Goal: Task Accomplishment & Management: Complete application form

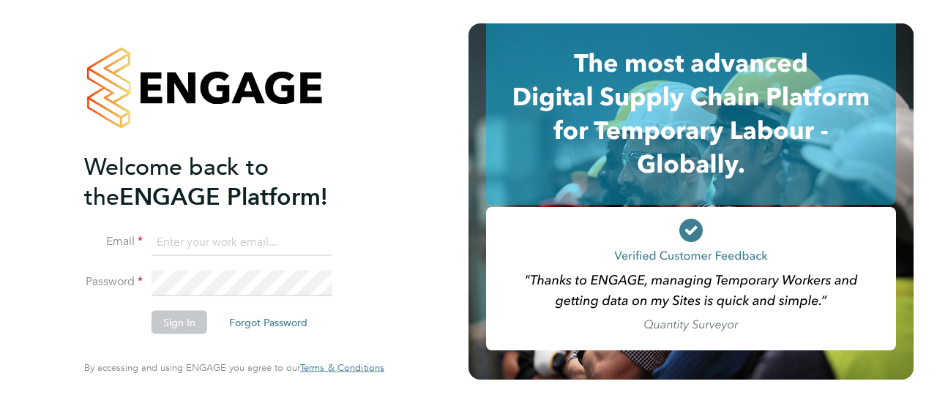
type input "[EMAIL_ADDRESS][DOMAIN_NAME]"
click at [182, 324] on button "Sign In" at bounding box center [180, 322] width 56 height 23
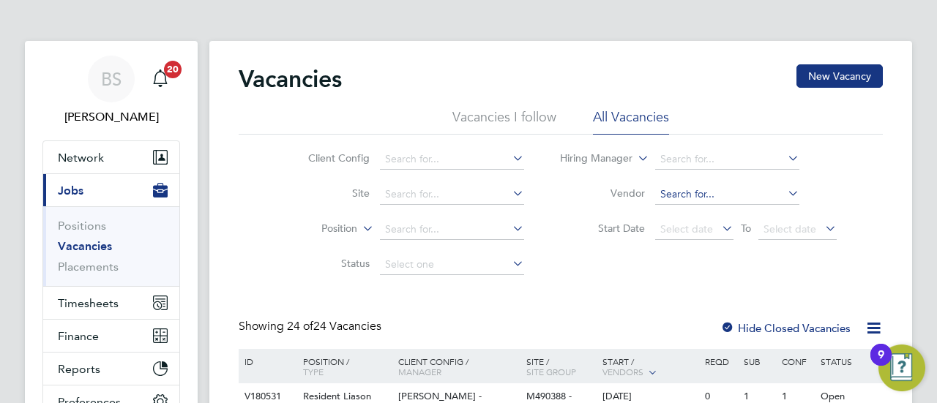
click at [684, 198] on input at bounding box center [727, 194] width 144 height 20
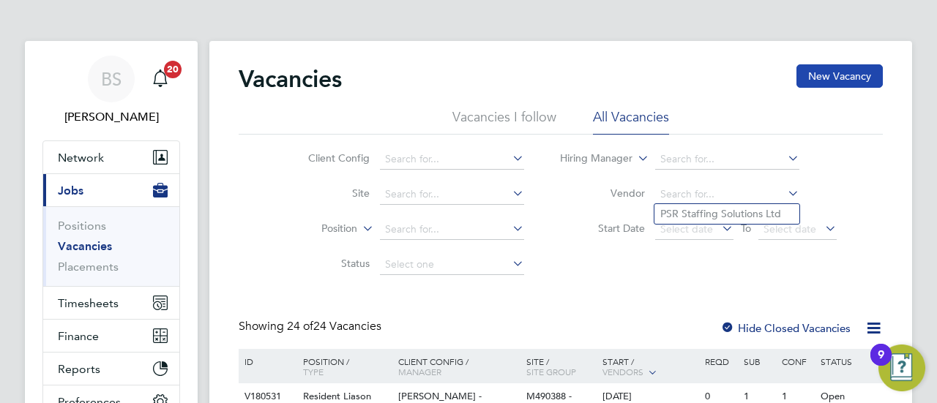
click at [812, 82] on button "New Vacancy" at bounding box center [839, 75] width 86 height 23
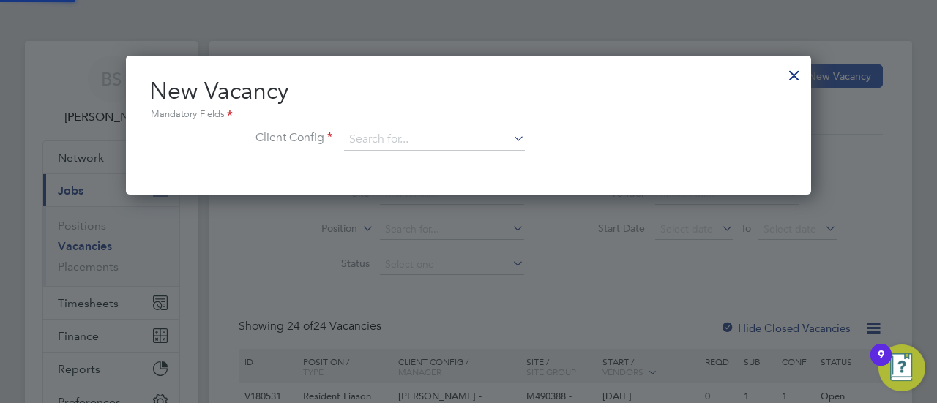
scroll to position [138, 685]
click at [798, 78] on div at bounding box center [794, 72] width 26 height 26
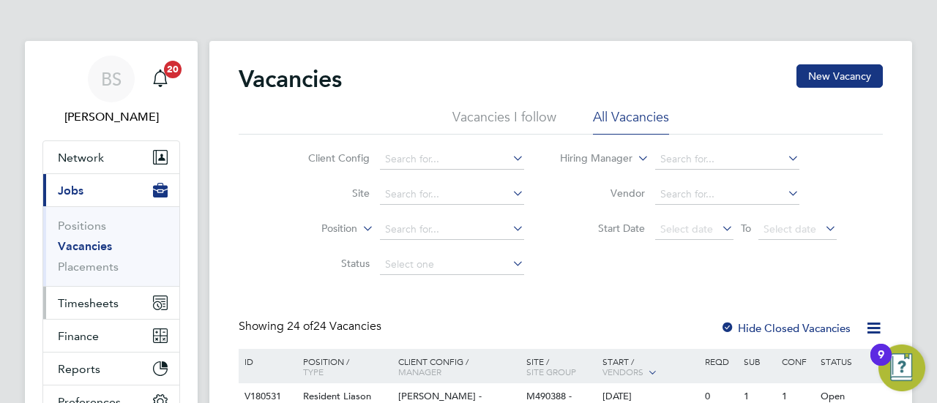
click at [111, 305] on span "Timesheets" at bounding box center [88, 303] width 61 height 14
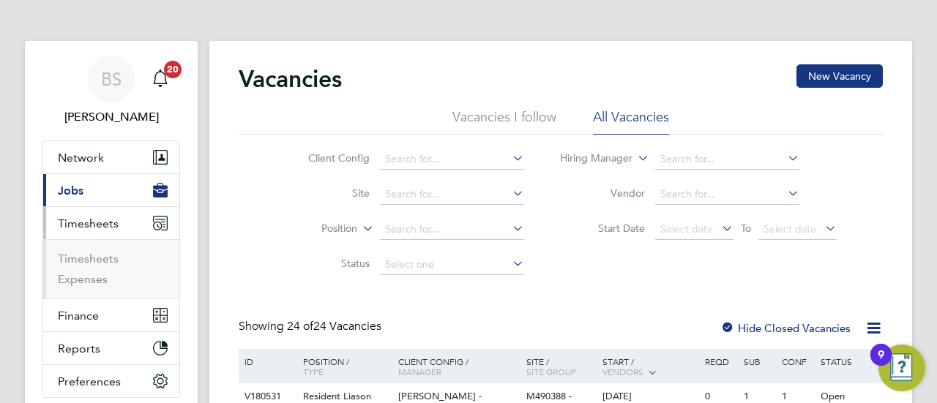
click at [101, 265] on li "Timesheets" at bounding box center [113, 262] width 110 height 20
click at [101, 262] on link "Timesheets" at bounding box center [88, 259] width 61 height 14
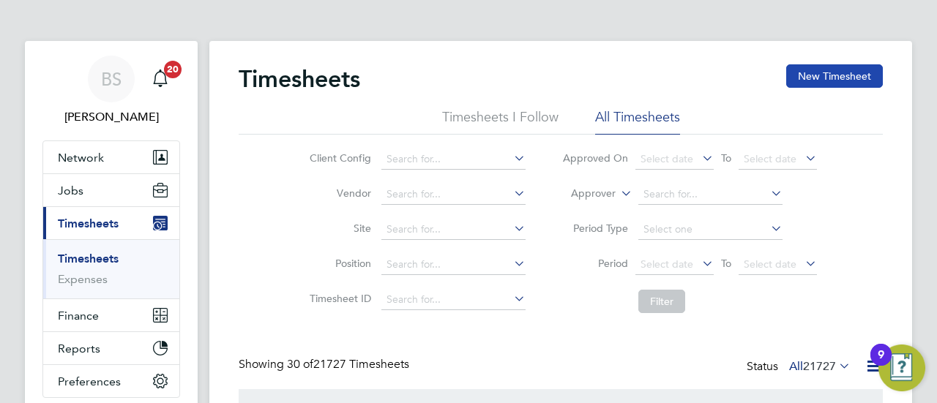
click at [829, 71] on button "New Timesheet" at bounding box center [834, 75] width 97 height 23
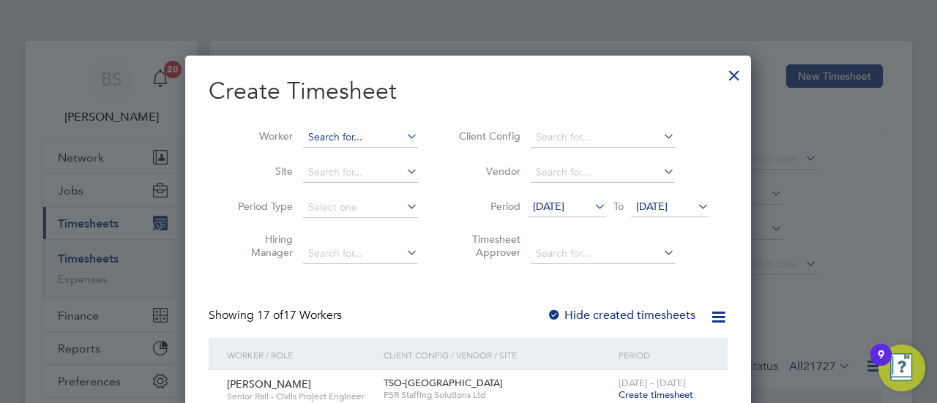
click at [326, 143] on input at bounding box center [360, 137] width 115 height 20
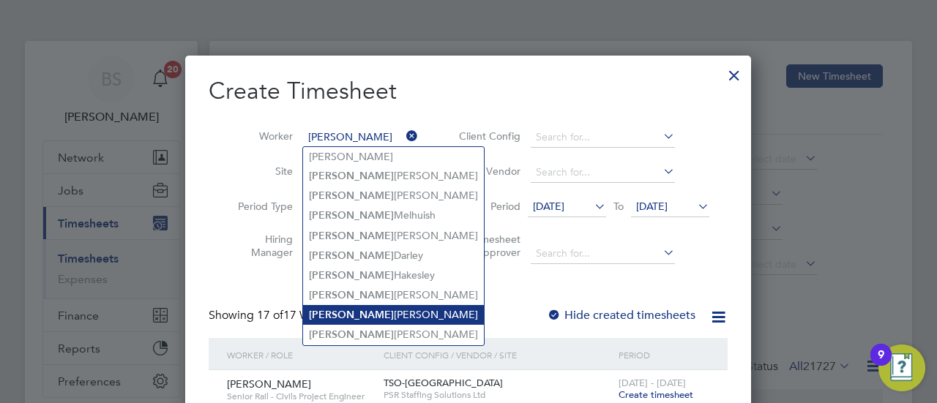
click at [359, 305] on li "[PERSON_NAME] [PERSON_NAME]" at bounding box center [393, 315] width 181 height 20
type input "[PERSON_NAME] [PERSON_NAME]"
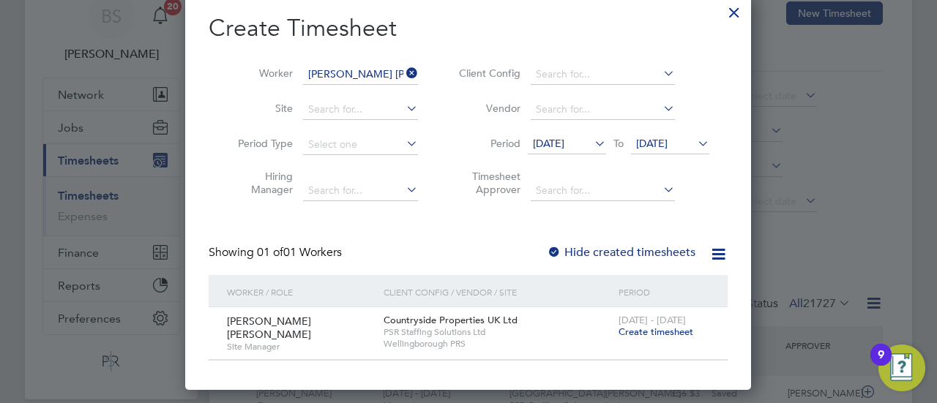
click at [678, 330] on span "Create timesheet" at bounding box center [656, 332] width 75 height 12
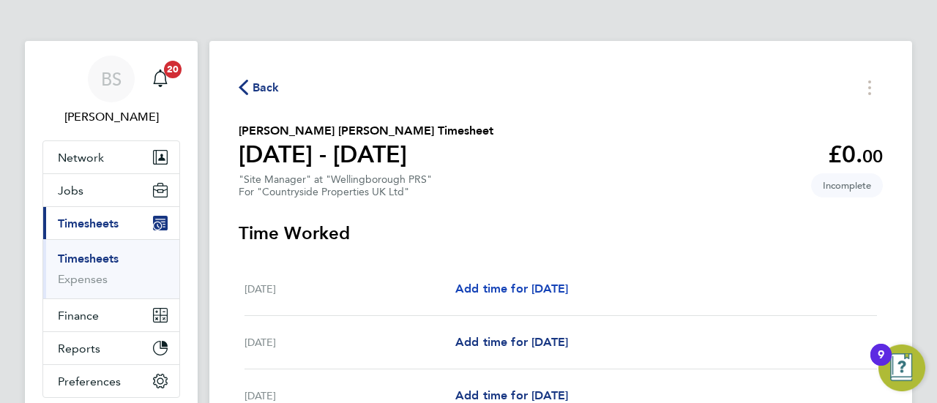
click at [520, 287] on span "Add time for [DATE]" at bounding box center [511, 289] width 113 height 14
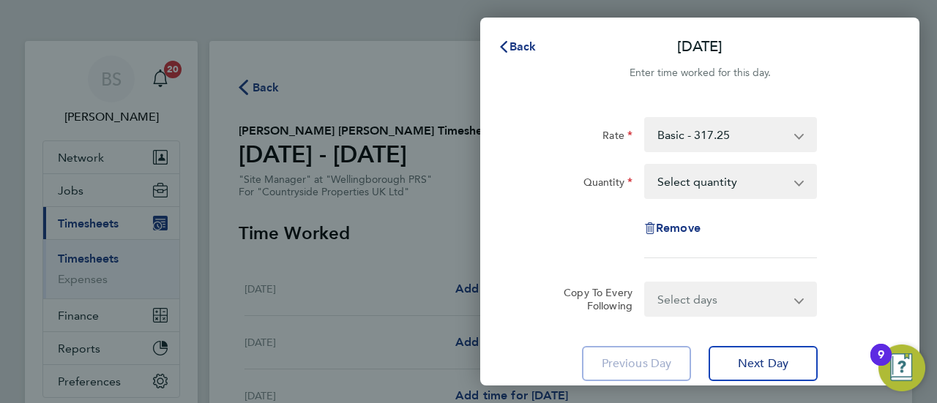
click at [704, 187] on select "Select quantity 0.5 1" at bounding box center [722, 181] width 152 height 32
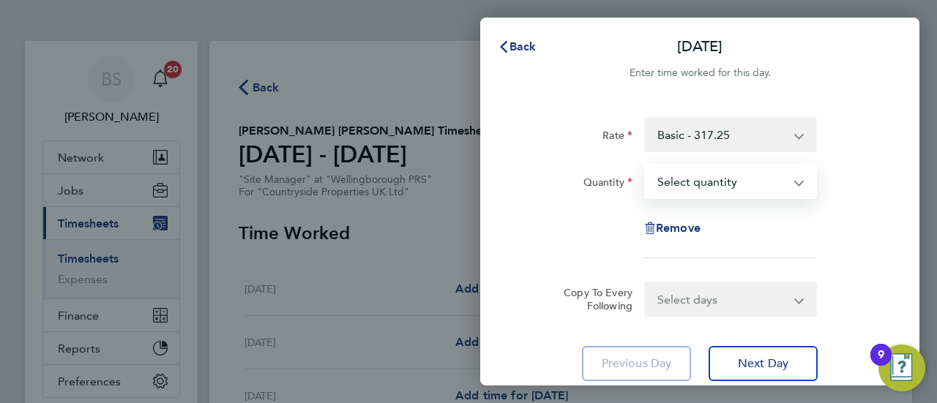
select select "1"
click at [646, 165] on select "Select quantity 0.5 1" at bounding box center [722, 181] width 152 height 32
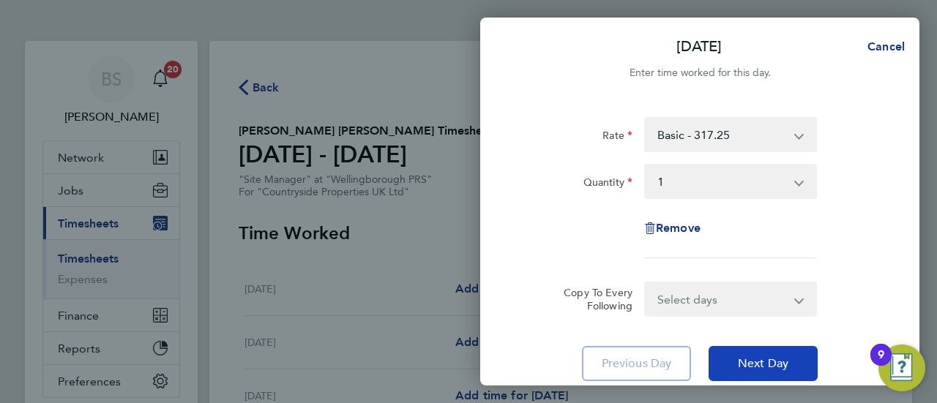
click at [761, 378] on button "Next Day" at bounding box center [763, 363] width 109 height 35
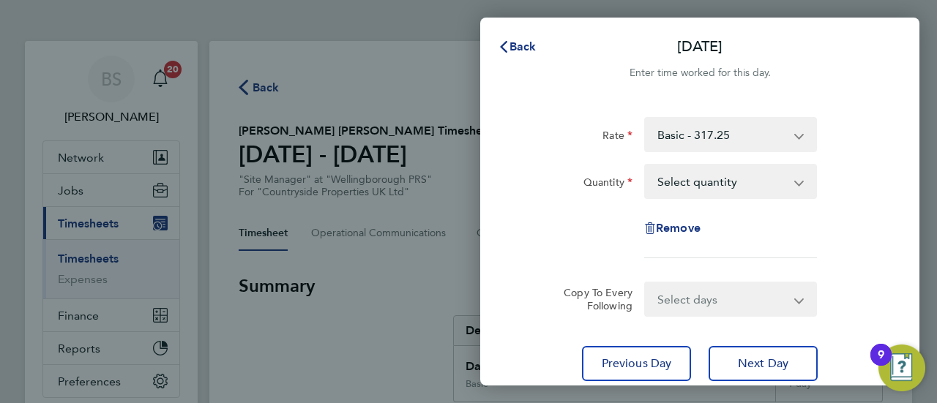
click at [700, 182] on select "Select quantity 0.5 1" at bounding box center [722, 181] width 152 height 32
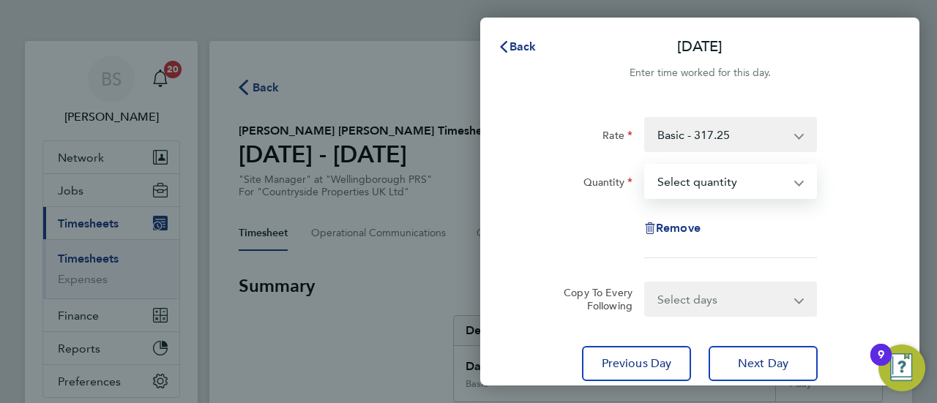
select select "1"
click at [646, 165] on select "Select quantity 0.5 1" at bounding box center [722, 181] width 152 height 32
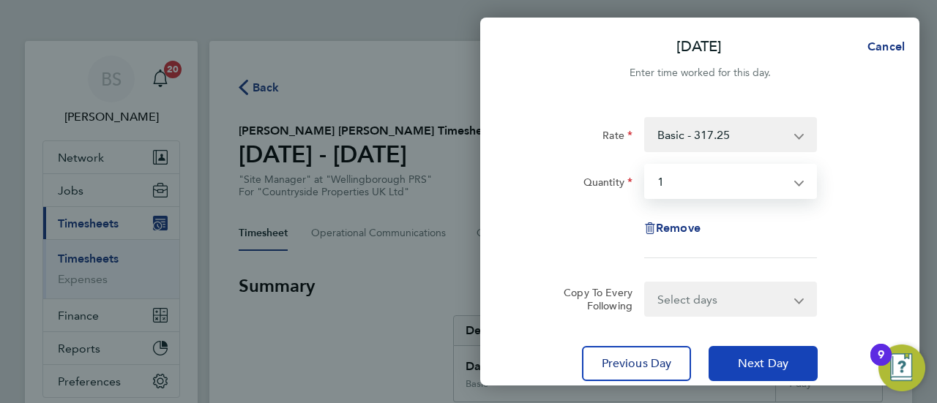
click at [777, 362] on span "Next Day" at bounding box center [763, 363] width 51 height 15
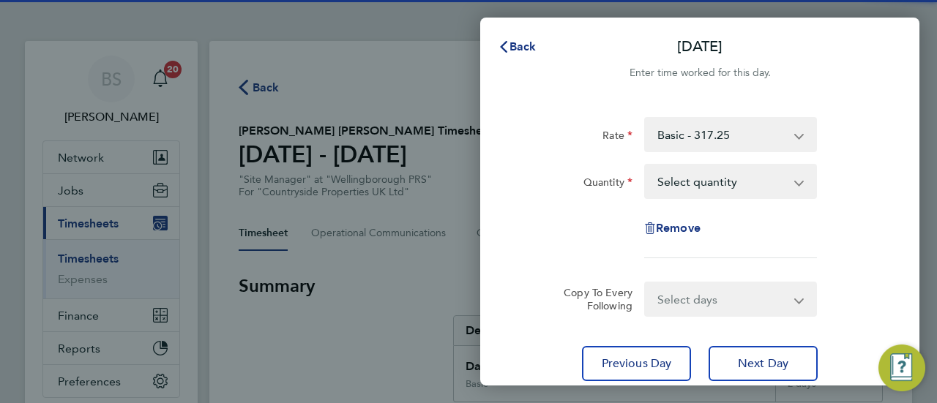
click at [706, 188] on select "Select quantity 0.5 1" at bounding box center [722, 181] width 152 height 32
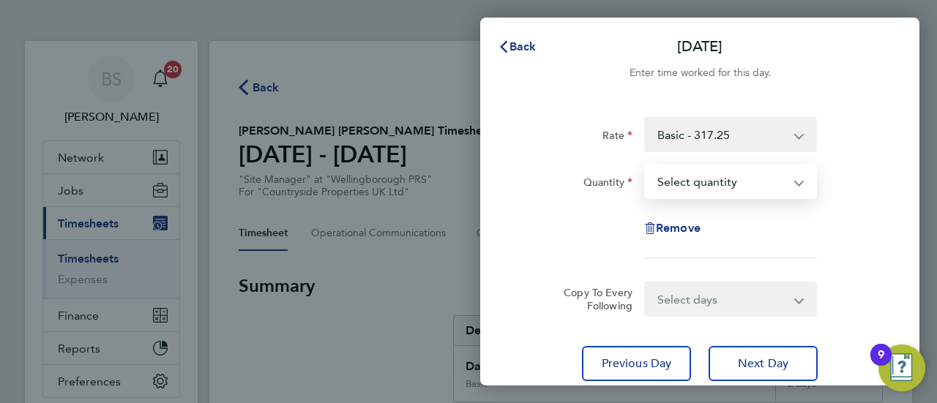
select select "1"
click at [646, 165] on select "Select quantity 0.5 1" at bounding box center [722, 181] width 152 height 32
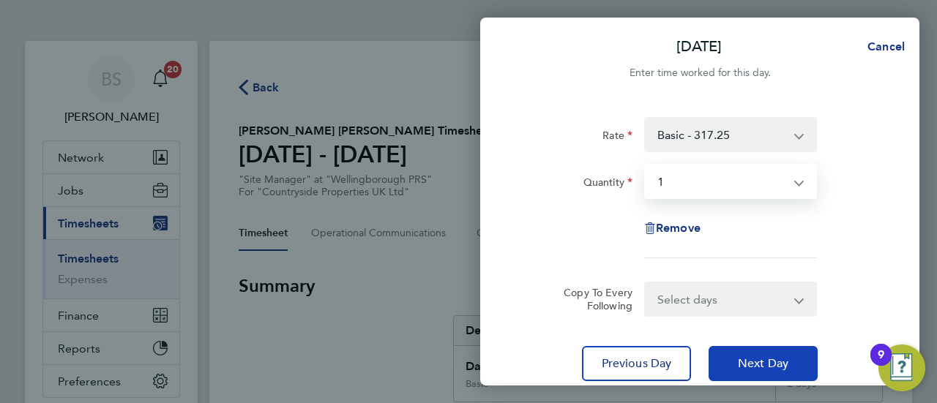
click at [752, 373] on button "Next Day" at bounding box center [763, 363] width 109 height 35
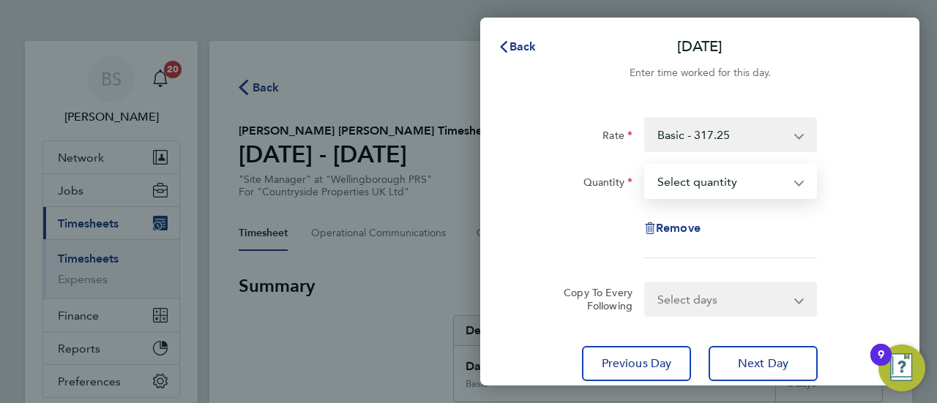
click at [706, 189] on select "Select quantity 0.5 1" at bounding box center [722, 181] width 152 height 32
select select "1"
click at [646, 165] on select "Select quantity 0.5 1" at bounding box center [722, 181] width 152 height 32
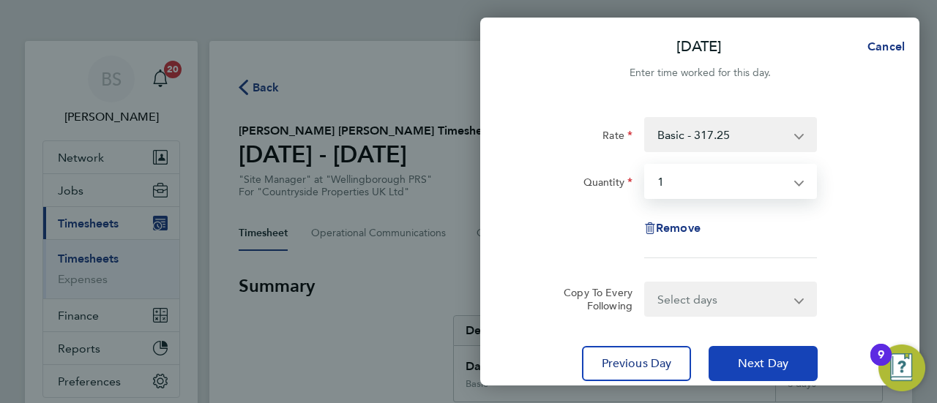
click at [738, 365] on span "Next Day" at bounding box center [763, 363] width 51 height 15
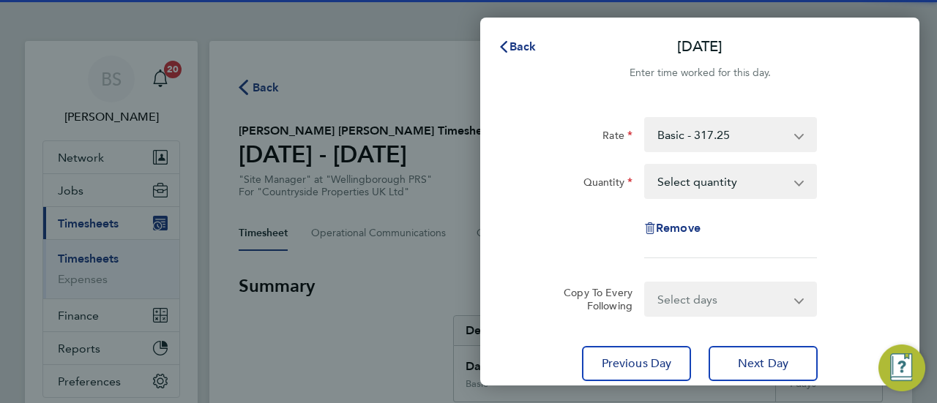
click at [695, 176] on select "Select quantity 0.5 1" at bounding box center [722, 181] width 152 height 32
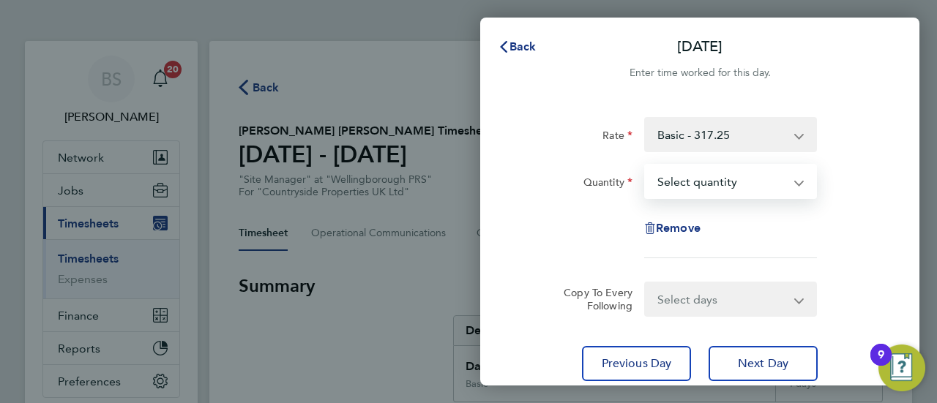
select select "1"
click at [646, 165] on select "Select quantity 0.5 1" at bounding box center [722, 181] width 152 height 32
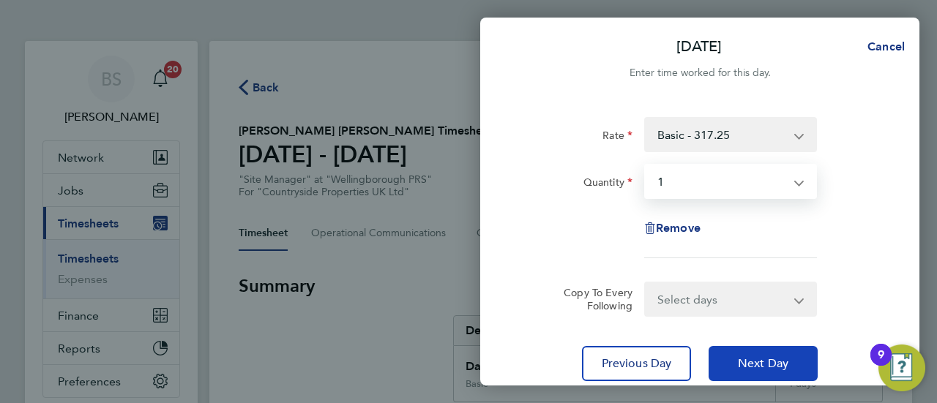
click at [754, 359] on span "Next Day" at bounding box center [763, 363] width 51 height 15
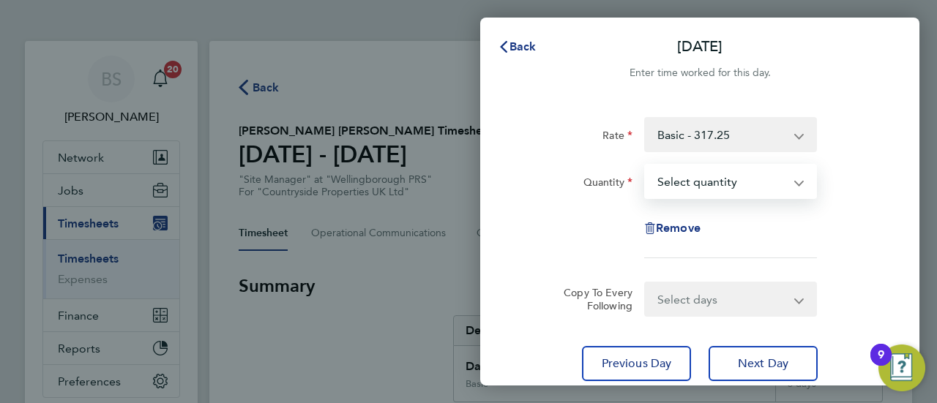
drag, startPoint x: 703, startPoint y: 182, endPoint x: 703, endPoint y: 194, distance: 12.5
click at [703, 182] on select "Select quantity 0.5 1" at bounding box center [722, 181] width 152 height 32
select select "1"
click at [646, 165] on select "Select quantity 0.5 1" at bounding box center [722, 181] width 152 height 32
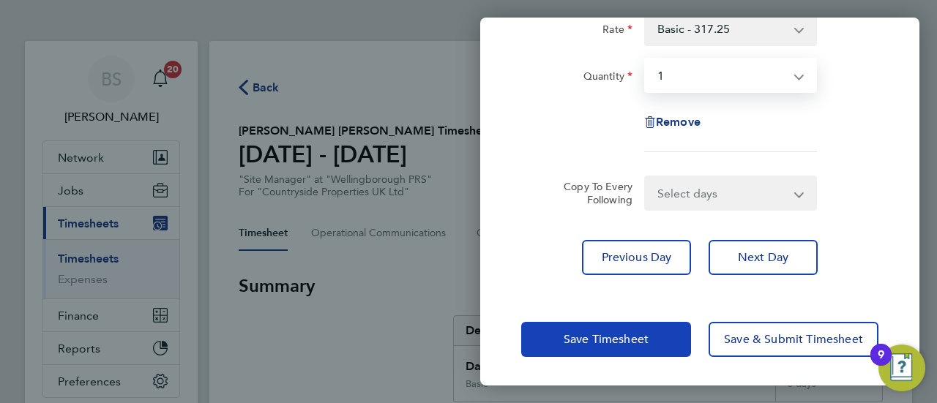
click at [612, 343] on span "Save Timesheet" at bounding box center [606, 339] width 85 height 15
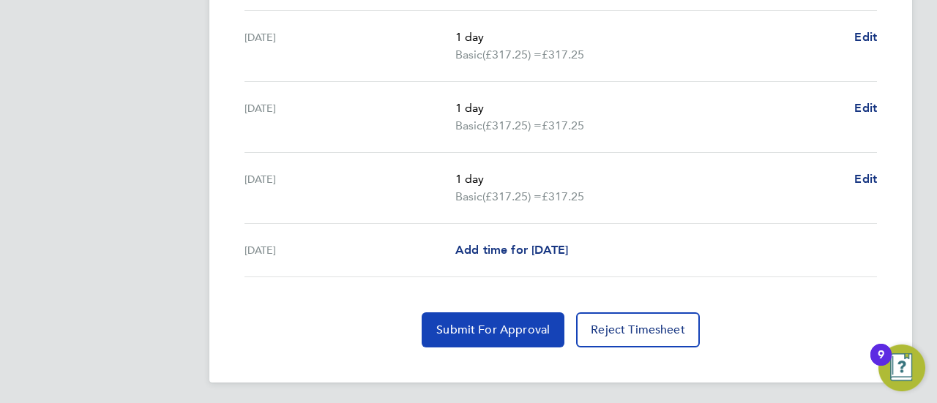
click at [490, 323] on span "Submit For Approval" at bounding box center [492, 330] width 113 height 15
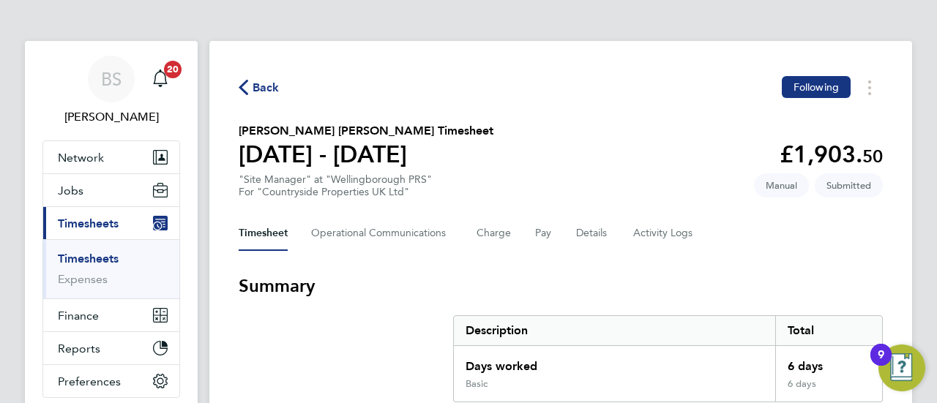
click at [115, 264] on link "Timesheets" at bounding box center [88, 259] width 61 height 14
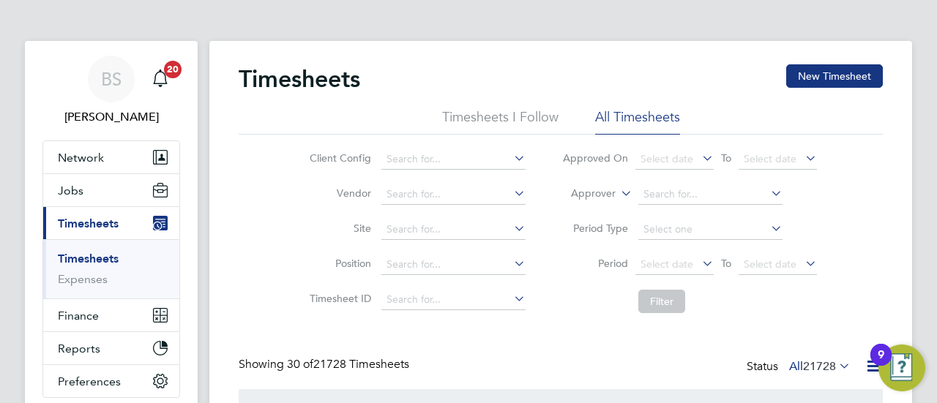
scroll to position [49, 127]
